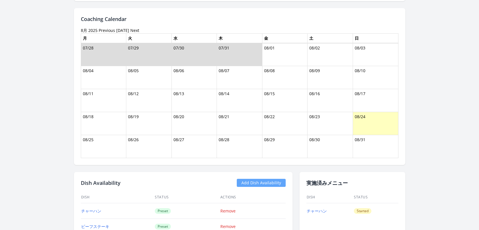
scroll to position [322, 0]
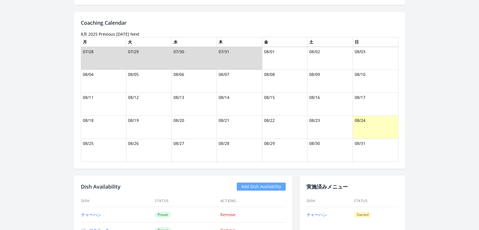
click at [105, 35] on link "Previous" at bounding box center [107, 33] width 16 height 5
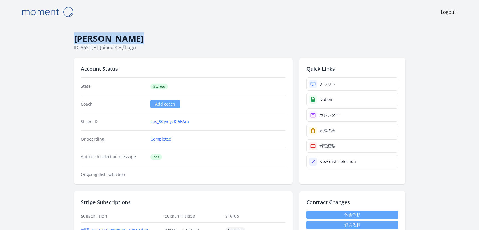
drag, startPoint x: 140, startPoint y: 36, endPoint x: 76, endPoint y: 35, distance: 63.5
click at [76, 35] on h1 "Yuki Koyanagi" at bounding box center [239, 38] width 331 height 11
copy h1 "Yuki Koyanagi"
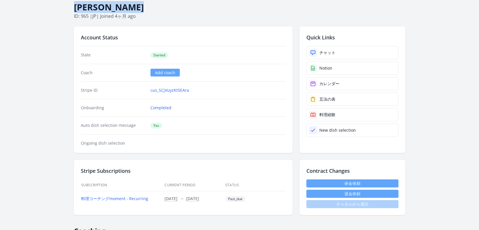
scroll to position [38, 0]
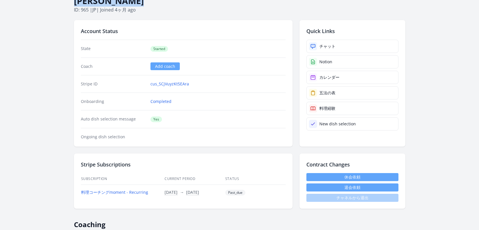
click at [342, 188] on button "退会依頼" at bounding box center [352, 187] width 92 height 8
copy h1 "Yuki Koyanagi"
click at [89, 8] on p "ID: 965 | jp | Joined 4ヶ月 ago" at bounding box center [239, 9] width 331 height 7
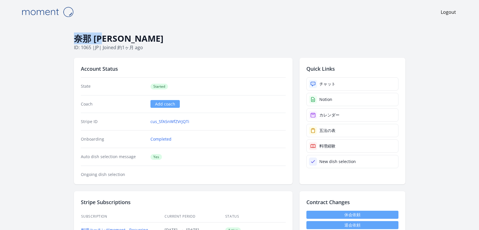
drag, startPoint x: 103, startPoint y: 38, endPoint x: 76, endPoint y: 39, distance: 26.2
click at [76, 39] on h1 "奈那 [PERSON_NAME]" at bounding box center [239, 38] width 331 height 11
copy h1 "奈那 [PERSON_NAME]"
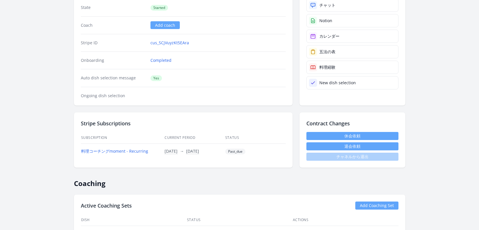
scroll to position [186, 0]
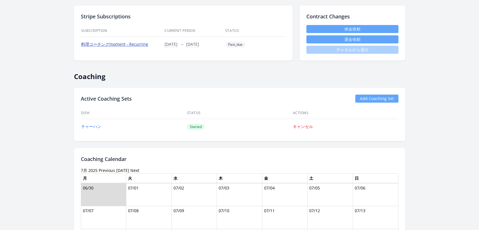
click at [121, 45] on link "料理コーチングmoment - Recurring" at bounding box center [114, 43] width 67 height 5
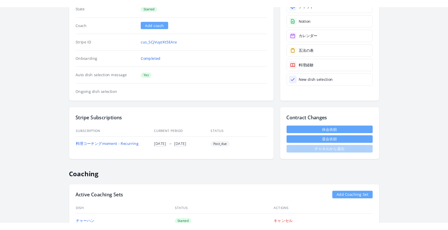
scroll to position [39, 0]
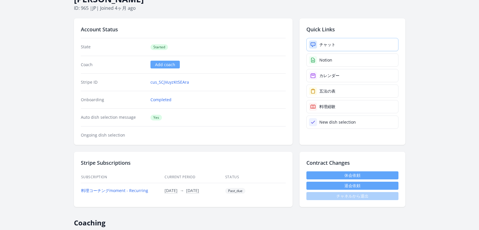
click at [329, 43] on div "チャット" at bounding box center [327, 45] width 16 height 6
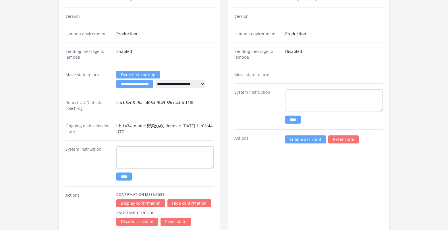
scroll to position [839, 0]
